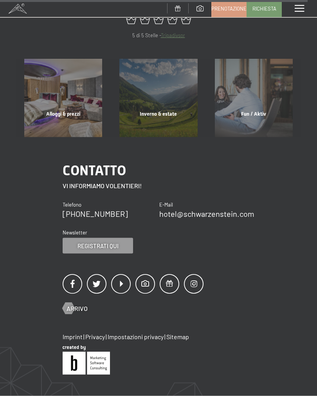
scroll to position [2856, 0]
click at [54, 110] on div "Alloggi & prezzi" at bounding box center [63, 123] width 95 height 27
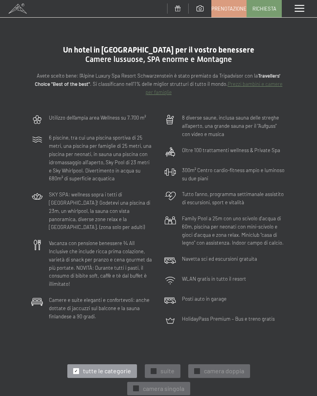
click at [299, 7] on span at bounding box center [299, 8] width 9 height 7
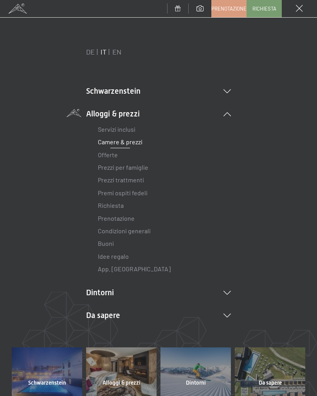
click at [115, 157] on link "Offerte" at bounding box center [108, 154] width 20 height 7
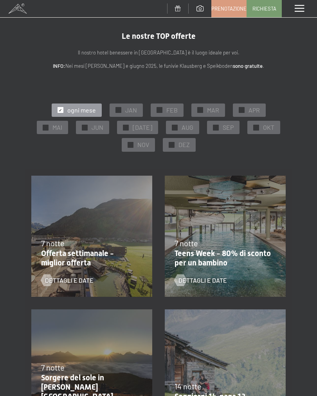
click at [176, 127] on div "✓ AUG" at bounding box center [182, 127] width 33 height 13
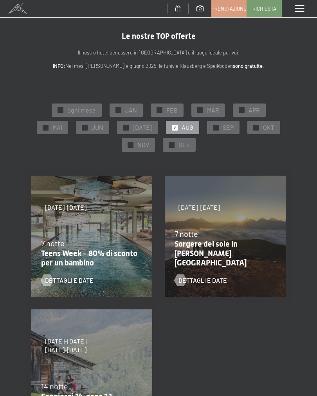
click at [297, 11] on span at bounding box center [299, 8] width 9 height 7
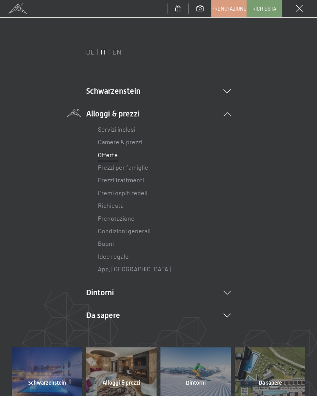
click at [133, 182] on link "Prezzi trattmenti" at bounding box center [121, 179] width 46 height 7
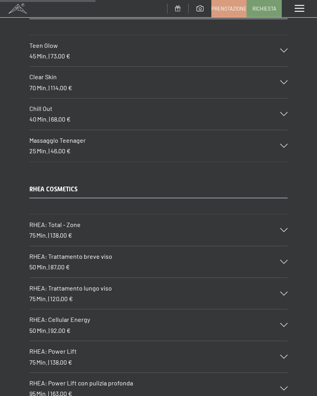
scroll to position [1800, 0]
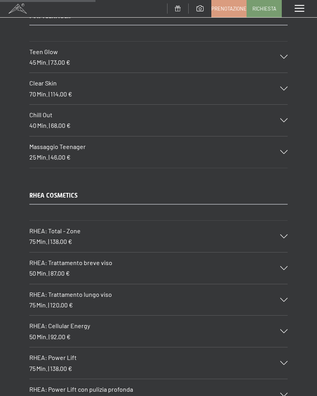
click at [299, 15] on div "Menu" at bounding box center [299, 8] width 35 height 17
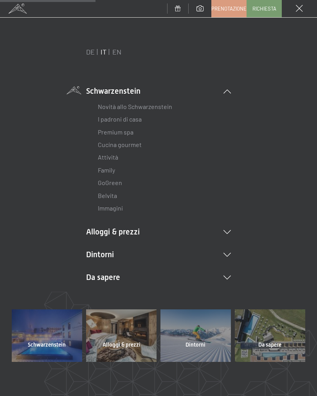
click at [121, 210] on link "Immagini" at bounding box center [110, 207] width 25 height 7
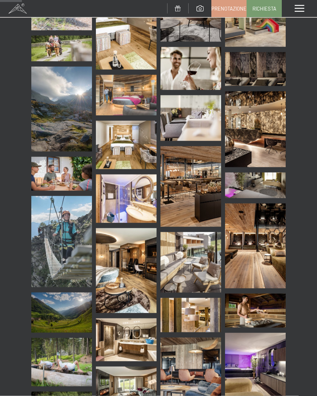
scroll to position [431, 0]
